Goal: Task Accomplishment & Management: Use online tool/utility

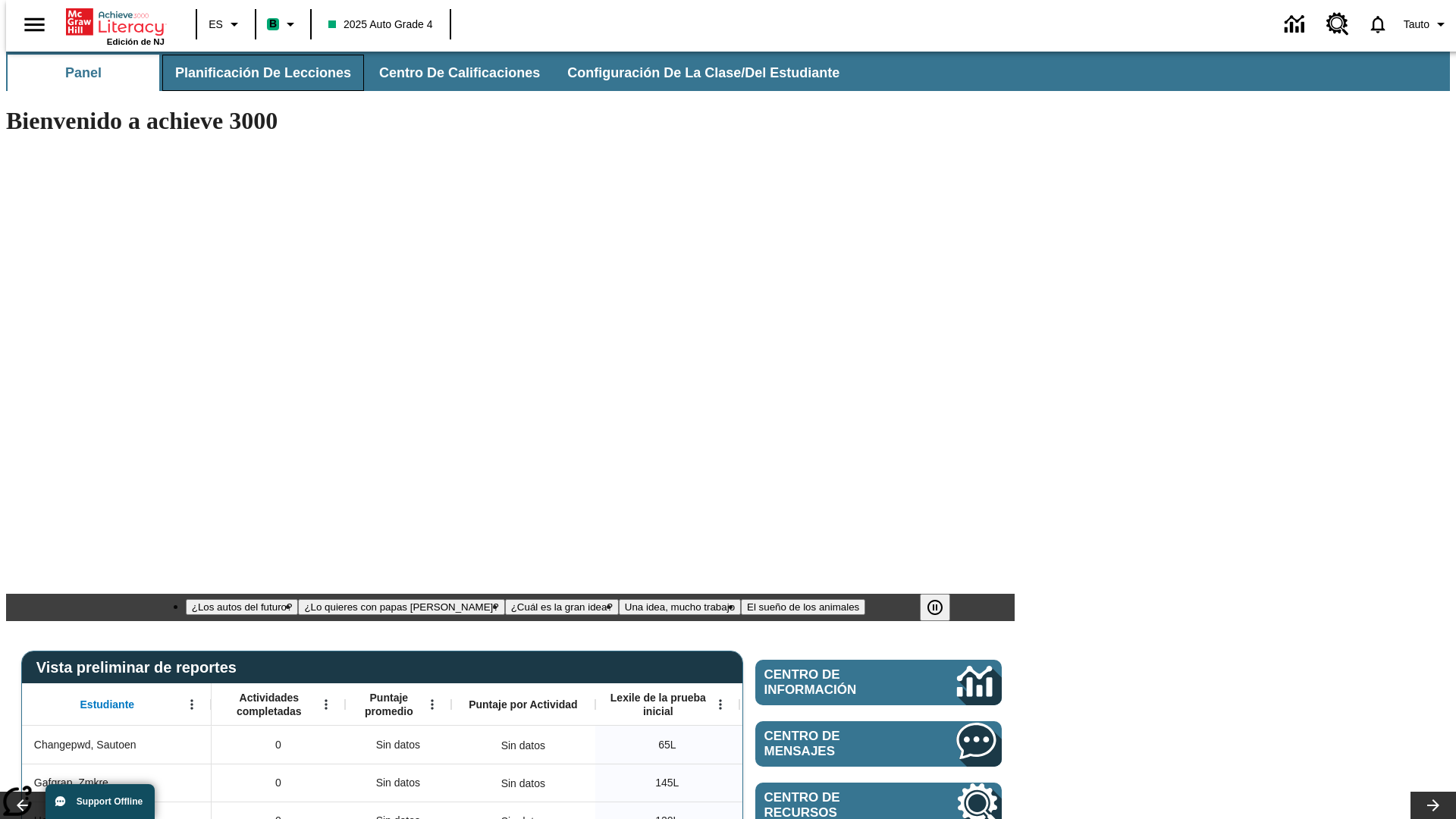
click at [254, 73] on span "Planificación de lecciones" at bounding box center [263, 73] width 176 height 17
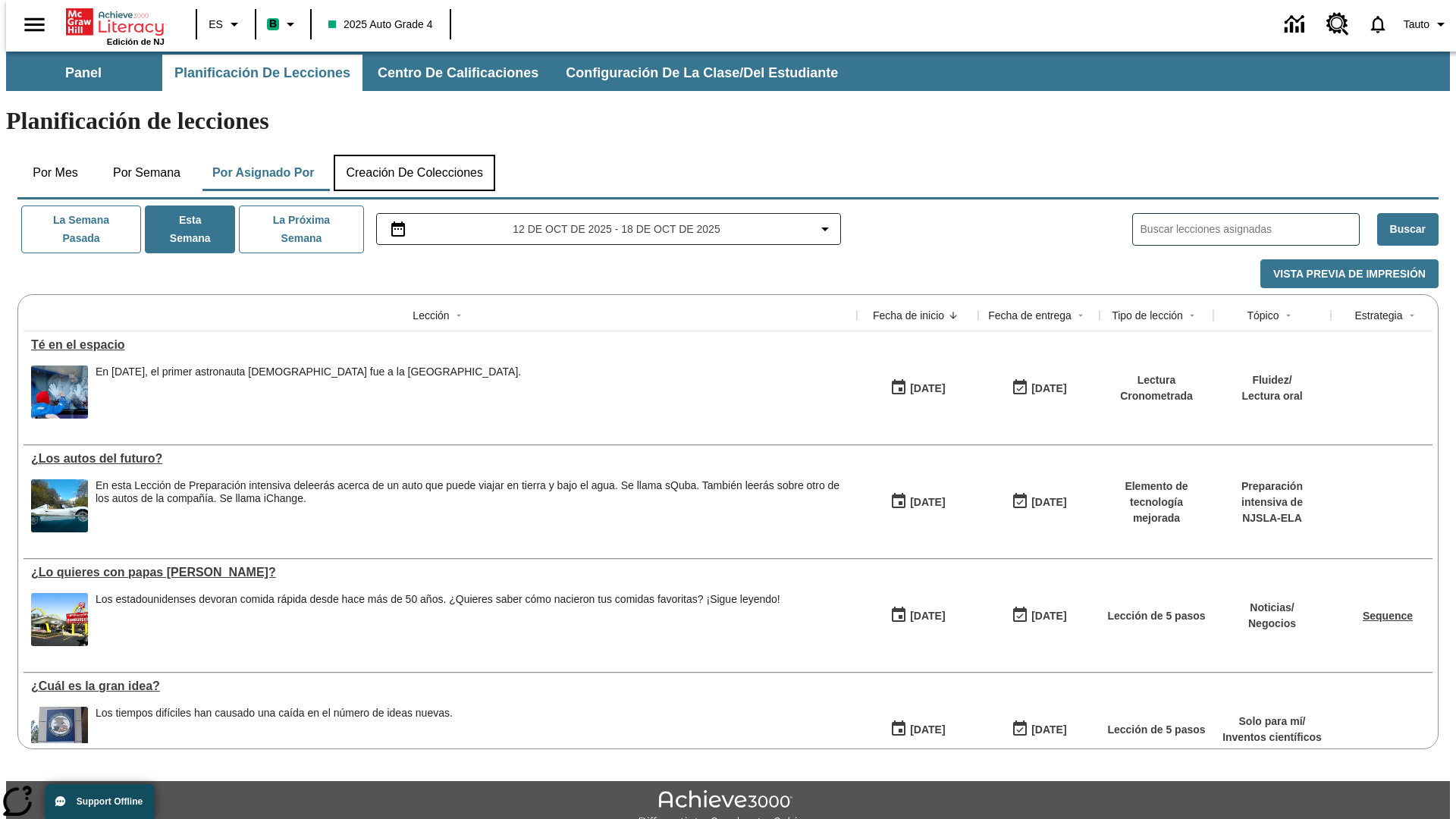
click at [414, 155] on button "Creación de colecciones" at bounding box center [414, 173] width 161 height 37
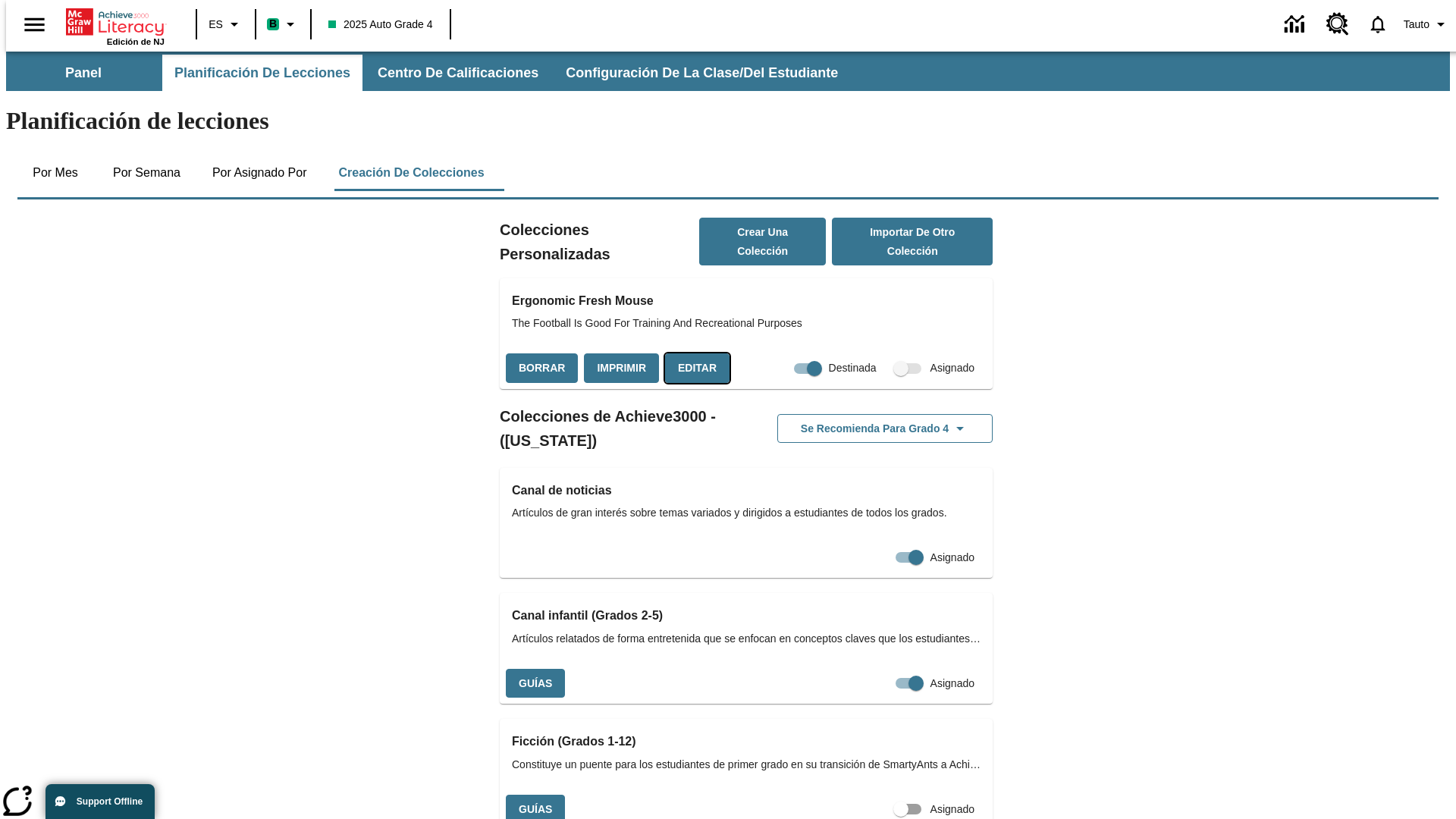
click at [693, 354] on button "Editar" at bounding box center [697, 369] width 64 height 30
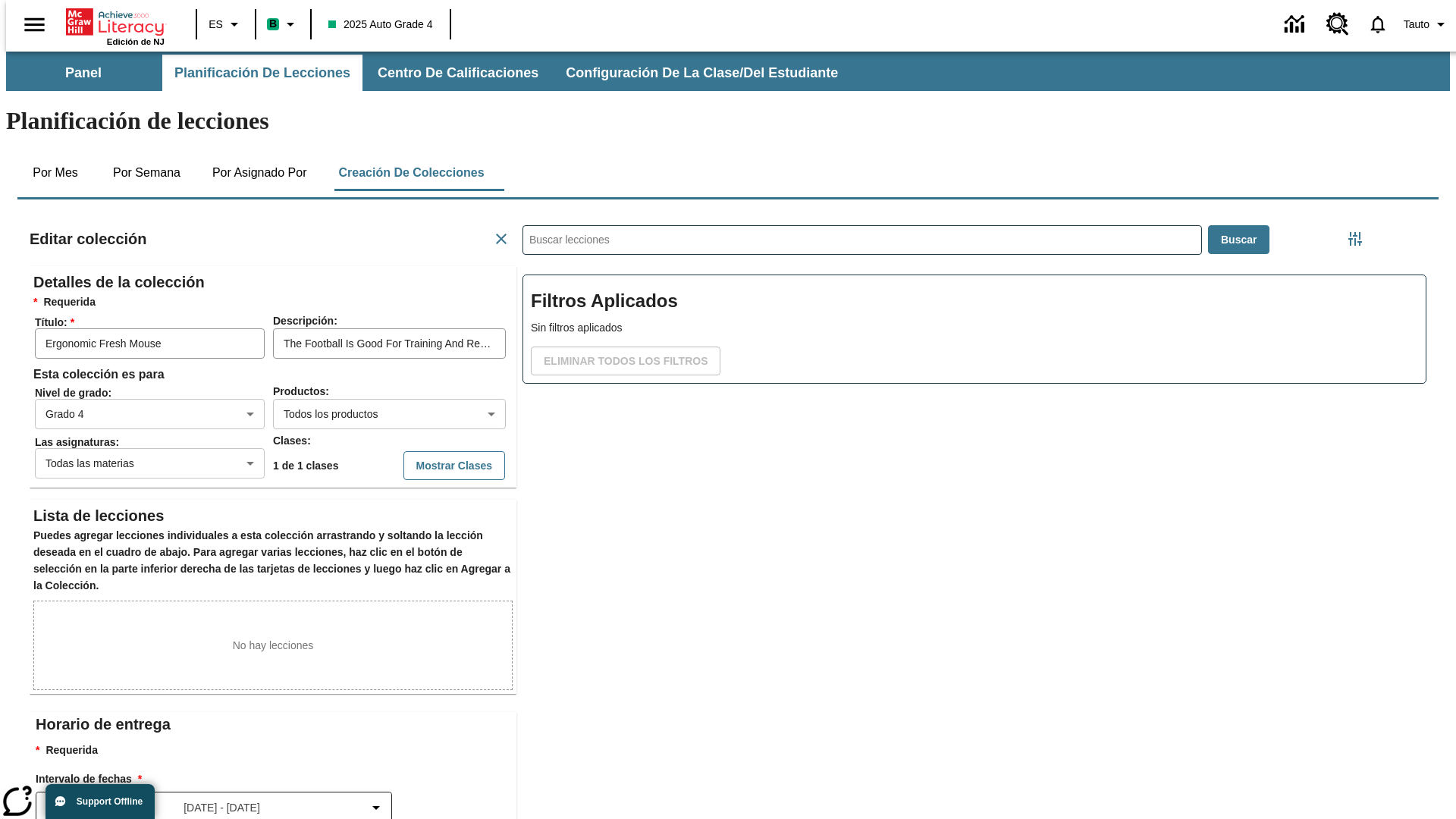
scroll to position [1, 1]
click at [365, 359] on body "Saltar al contenido principal Edición de NJ ES B 2025 Auto Grade 4 0 Tauto Pane…" at bounding box center [728, 527] width 1444 height 951
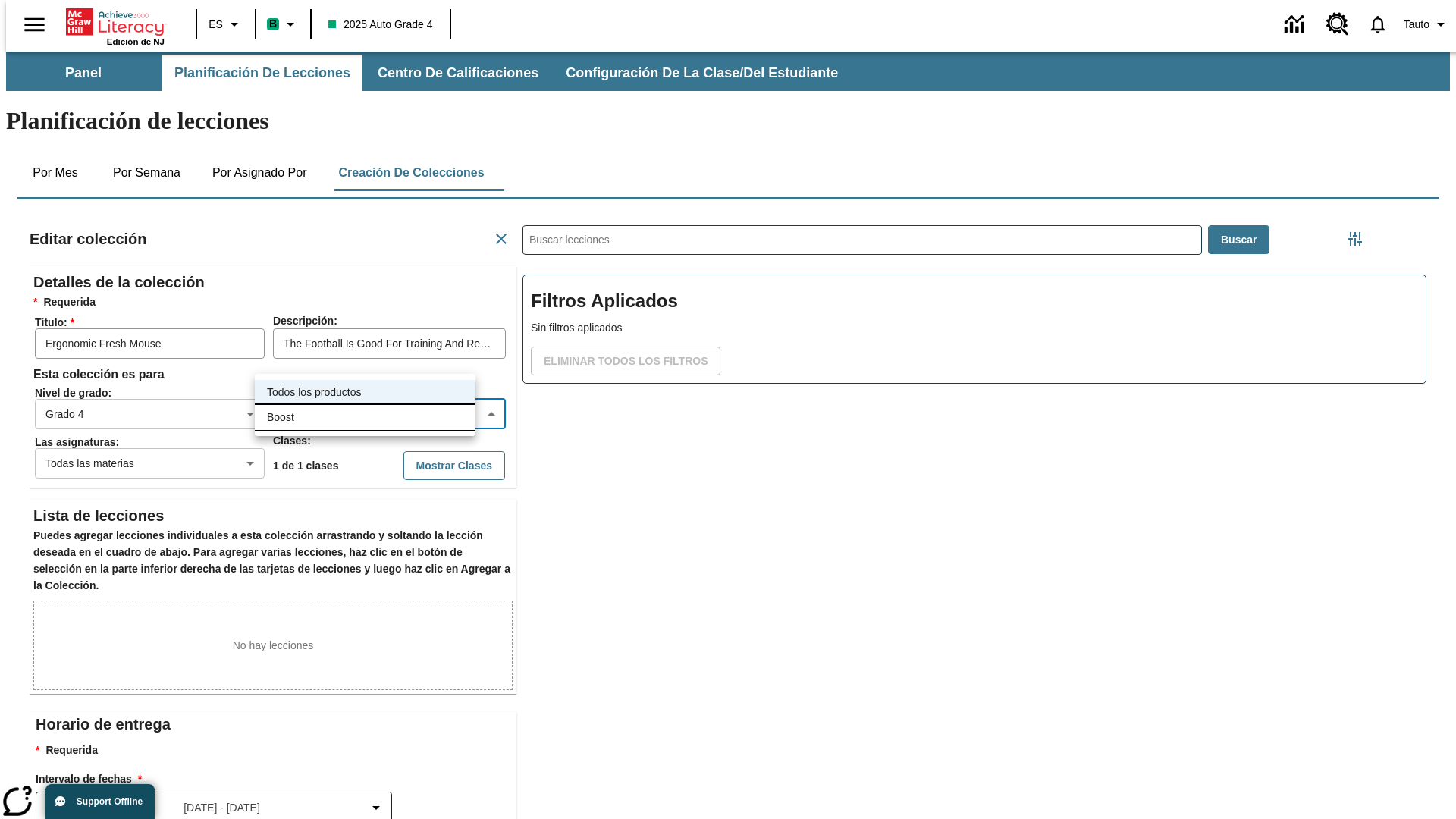
click at [365, 417] on li "Boost" at bounding box center [366, 417] width 221 height 25
type input "12"
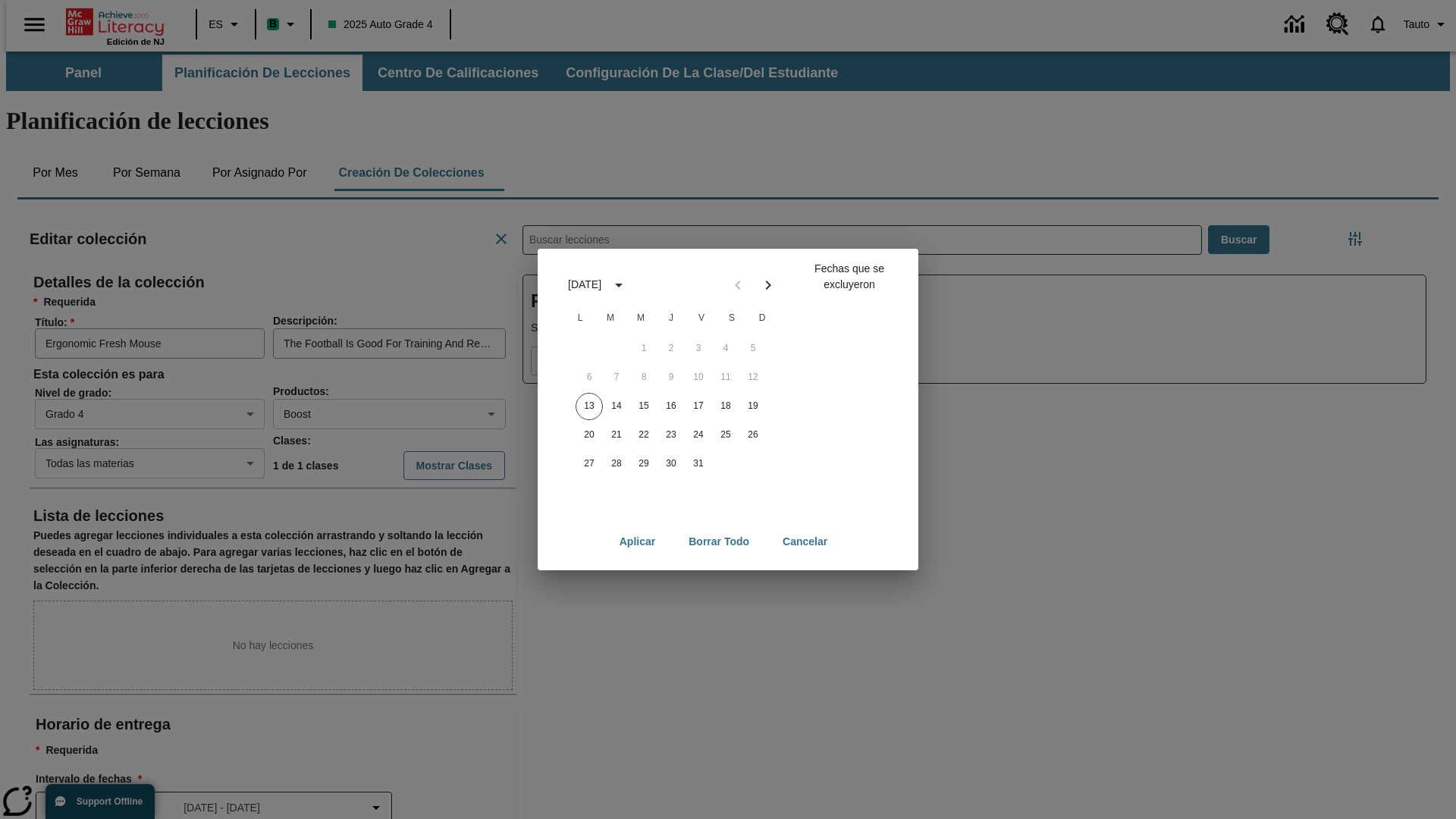
scroll to position [168, 0]
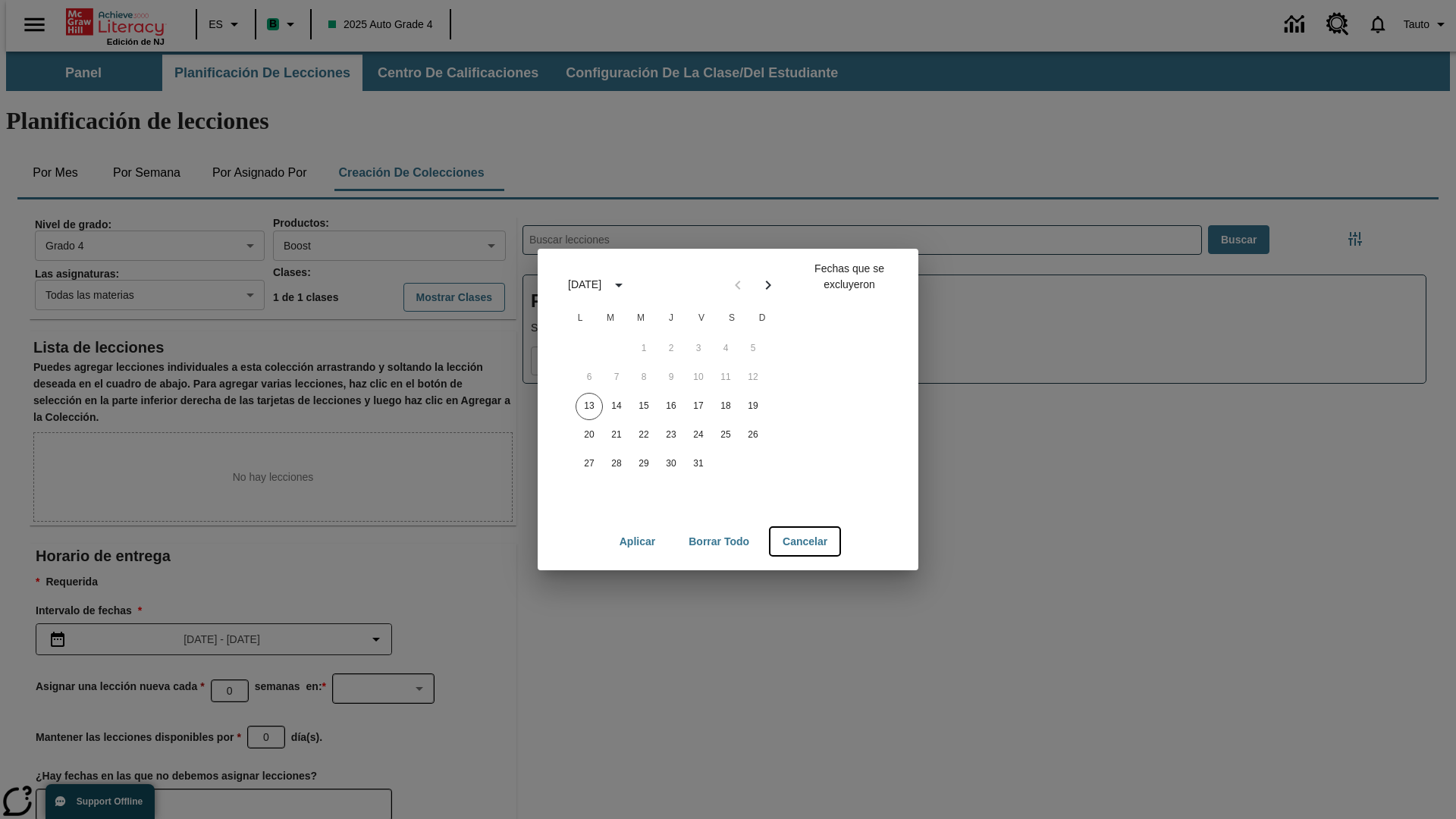
click at [806, 542] on button "Cancelar" at bounding box center [805, 542] width 69 height 28
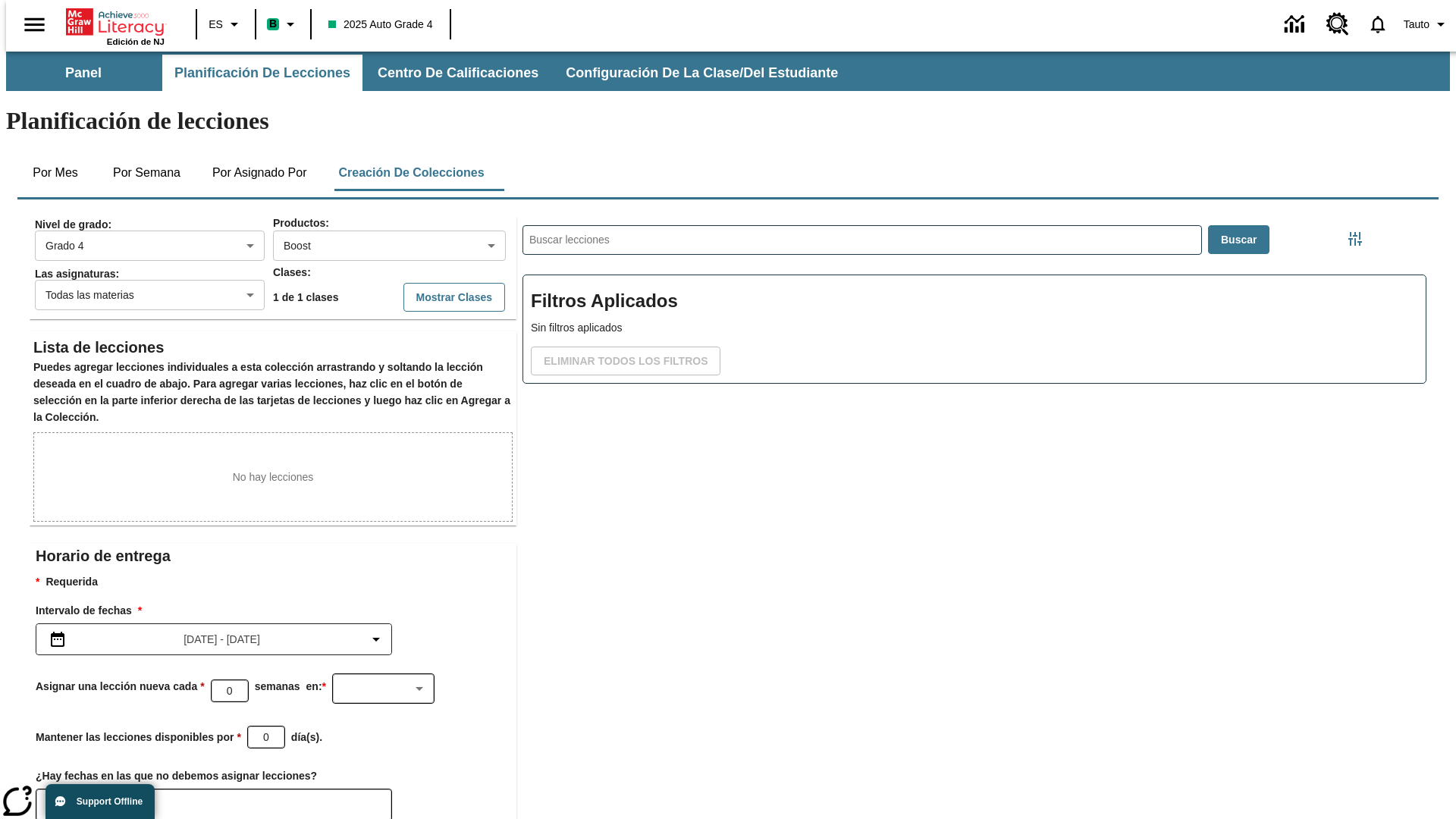
scroll to position [89, 0]
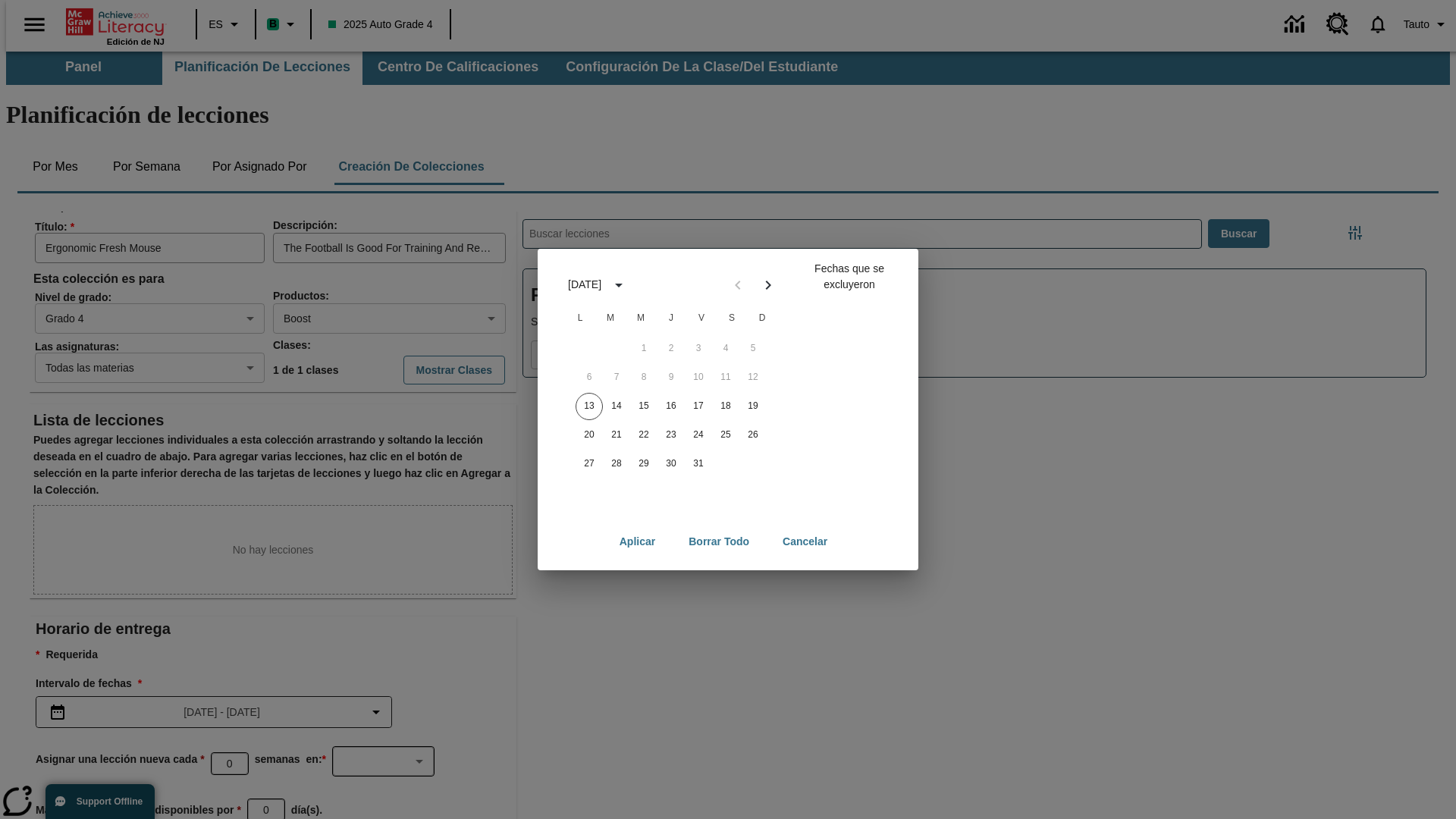
scroll to position [168, 0]
